Goal: Download file/media

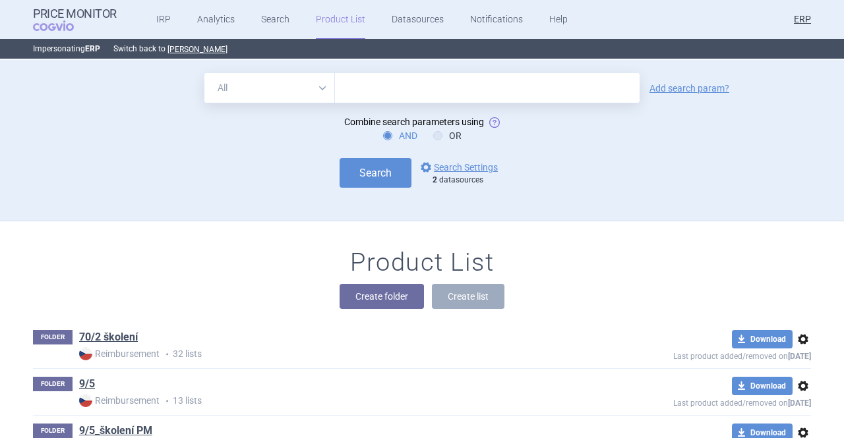
scroll to position [161, 0]
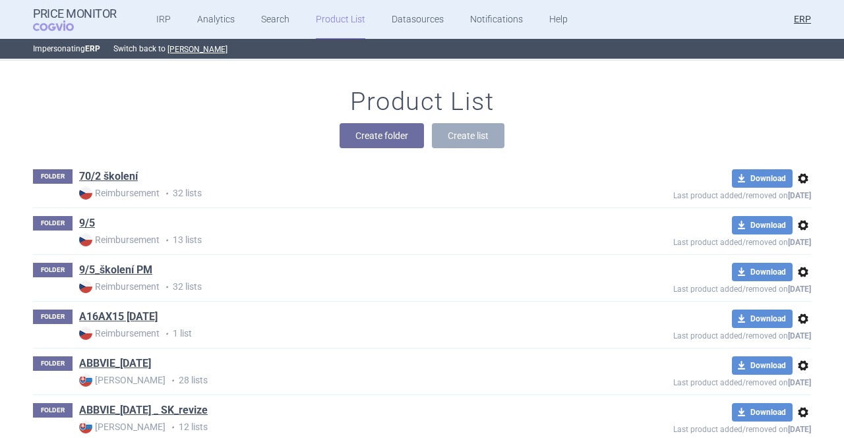
click at [592, 92] on div "Product List Create folder Create list" at bounding box center [422, 124] width 830 height 75
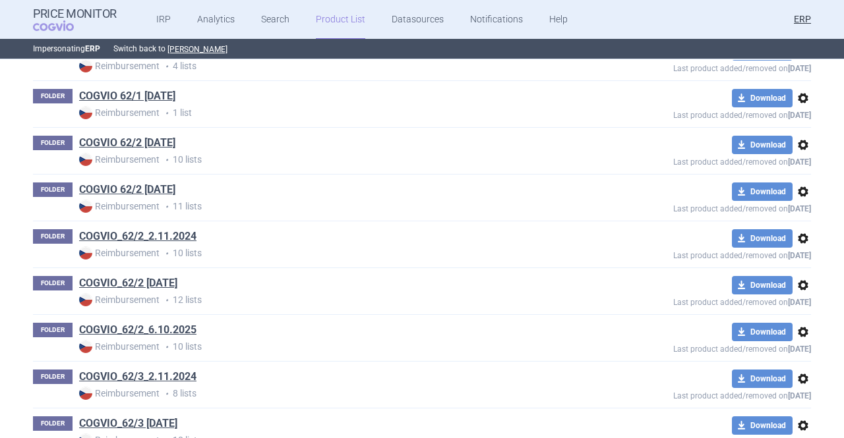
scroll to position [1505, 0]
click at [156, 326] on link "COGVIO_62/2_6.10.2025" at bounding box center [137, 329] width 117 height 15
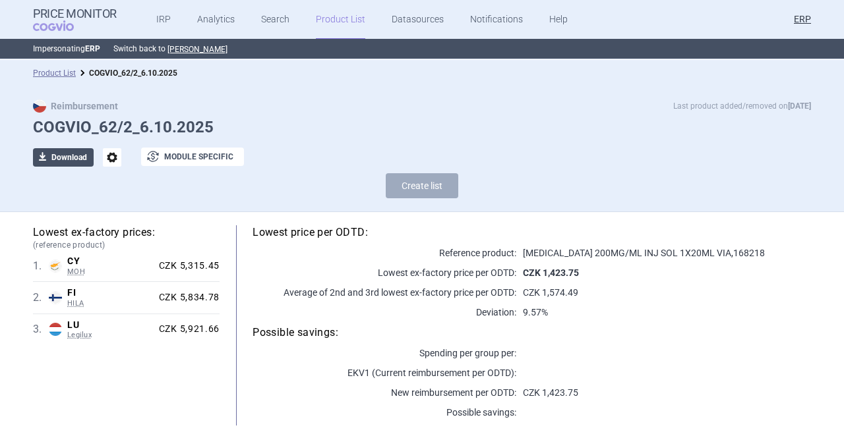
click at [60, 163] on button "download Download" at bounding box center [63, 157] width 61 height 18
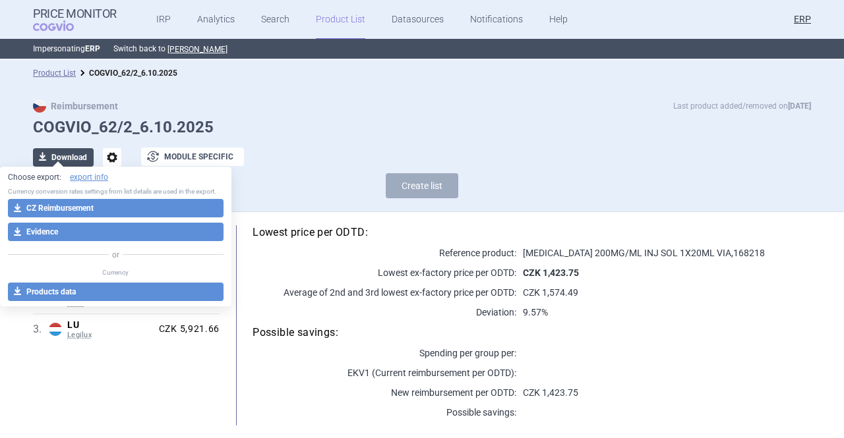
select select "EUR"
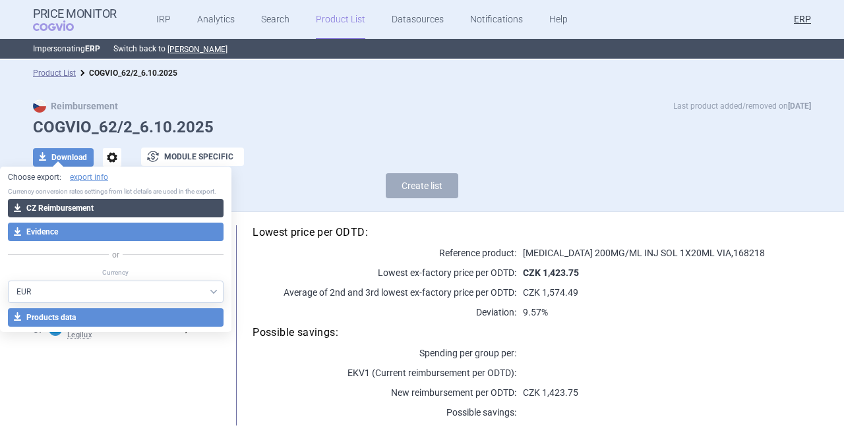
click at [65, 208] on button "download CZ Reimbursement" at bounding box center [116, 208] width 216 height 18
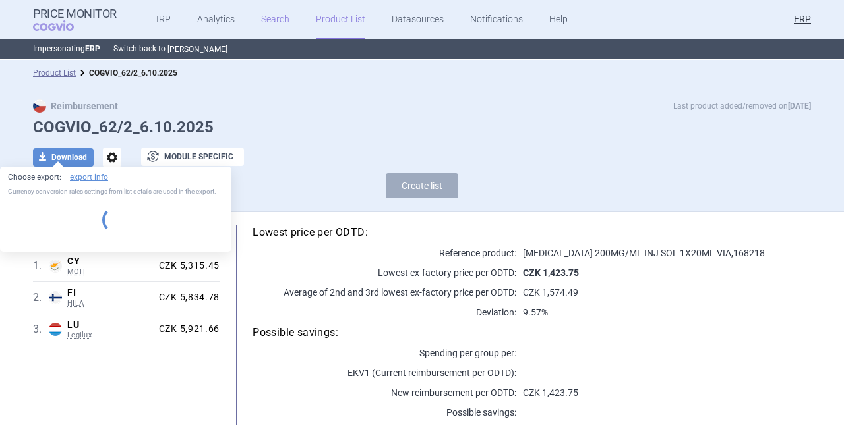
select select "EUR"
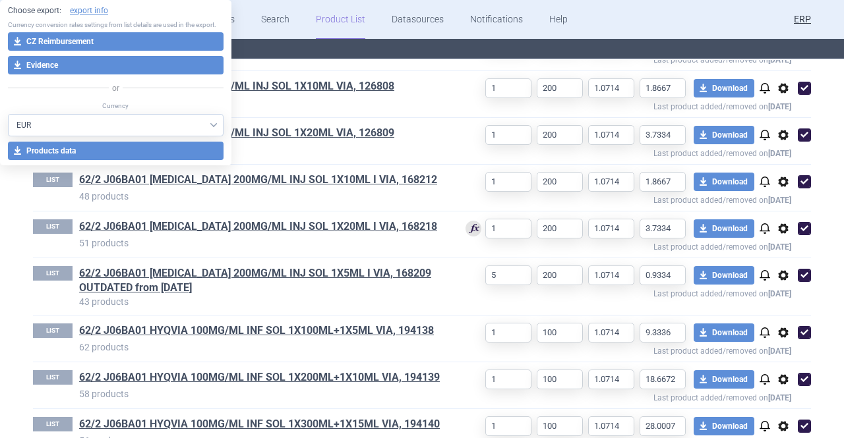
scroll to position [481, 0]
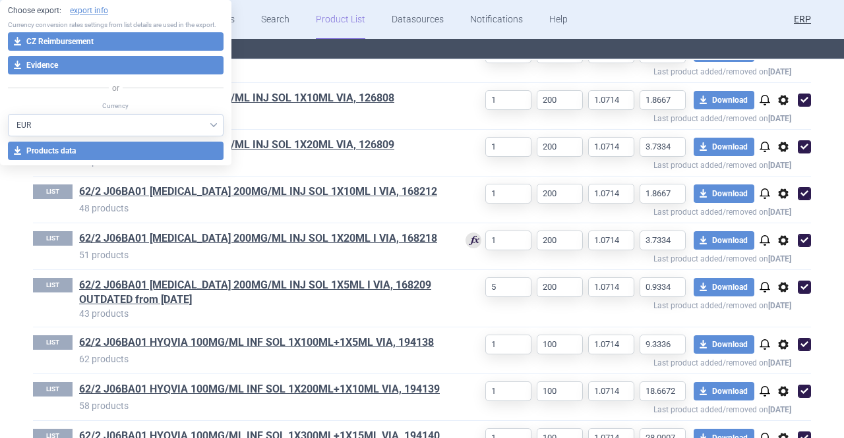
click at [803, 291] on span at bounding box center [804, 287] width 13 height 13
checkbox input "false"
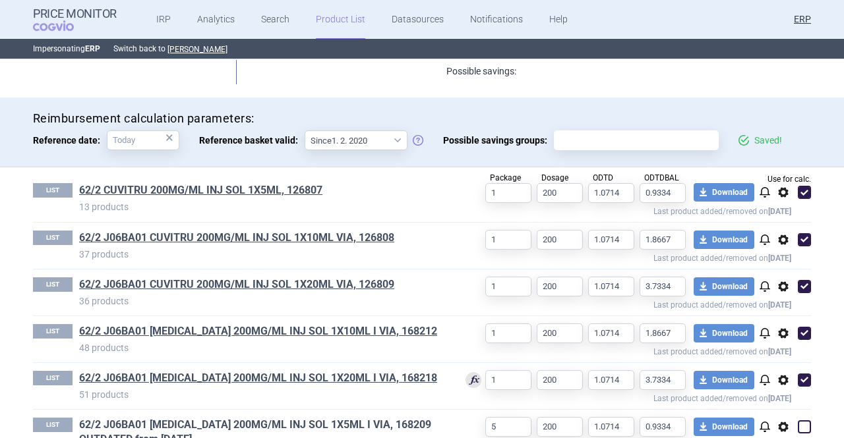
scroll to position [340, 0]
